Goal: Information Seeking & Learning: Learn about a topic

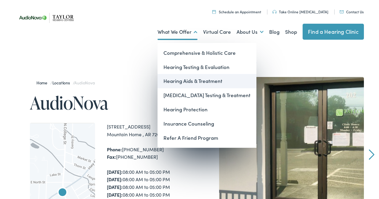
click at [182, 80] on link "Hearing Aids & Treatment" at bounding box center [206, 81] width 99 height 14
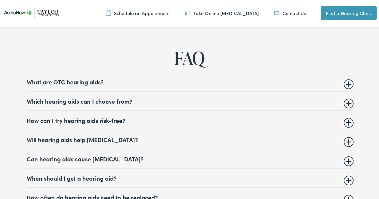
scroll to position [2208, 0]
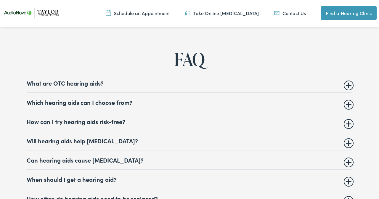
click at [349, 106] on summary "Which hearing aids can I choose from?" at bounding box center [190, 102] width 326 height 7
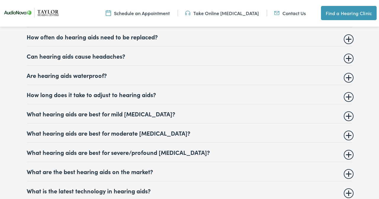
scroll to position [2408, 0]
click at [349, 79] on summary "Are hearing aids waterproof?" at bounding box center [190, 75] width 326 height 7
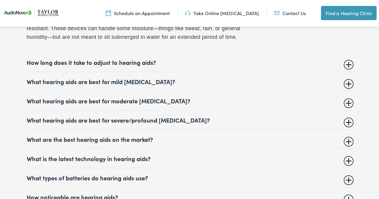
scroll to position [2441, 0]
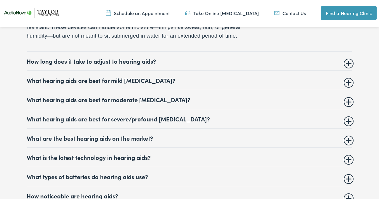
click at [347, 122] on summary "What hearing aids are best for severe/profound hearing loss?" at bounding box center [190, 118] width 326 height 7
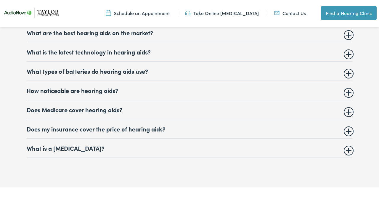
scroll to position [2581, 0]
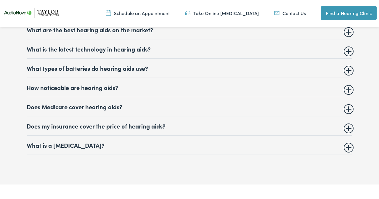
click at [351, 129] on summary "Does my insurance cover the price of hearing aids?" at bounding box center [190, 125] width 326 height 7
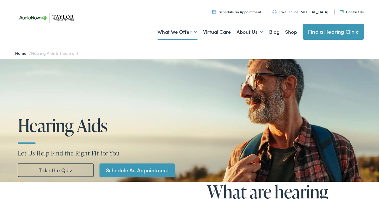
scroll to position [0, 0]
click at [289, 33] on link "Shop" at bounding box center [291, 32] width 12 height 22
